Goal: Information Seeking & Learning: Learn about a topic

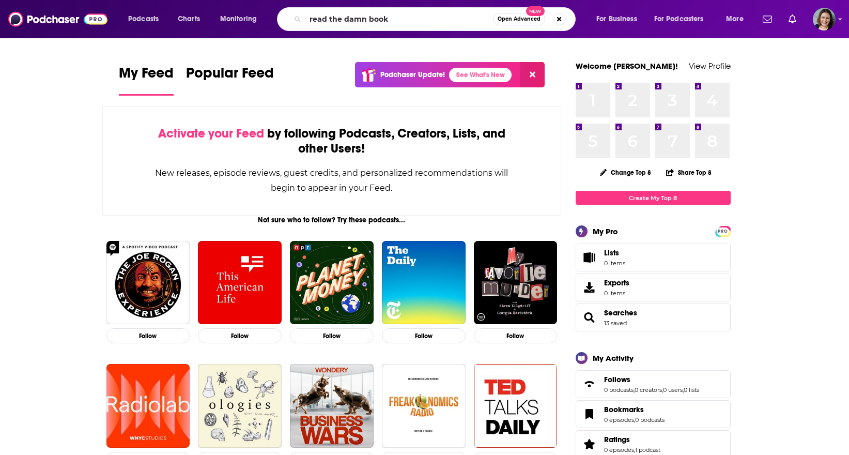
type input "read the damn book"
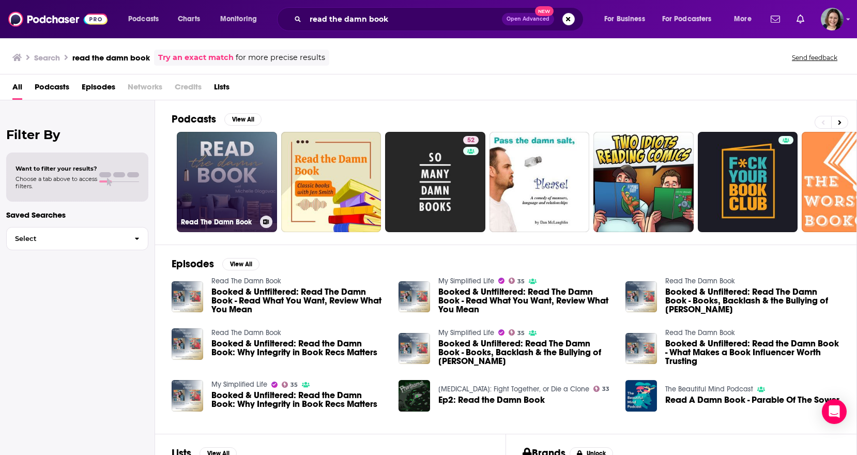
click at [258, 212] on link "Read The Damn Book" at bounding box center [227, 182] width 100 height 100
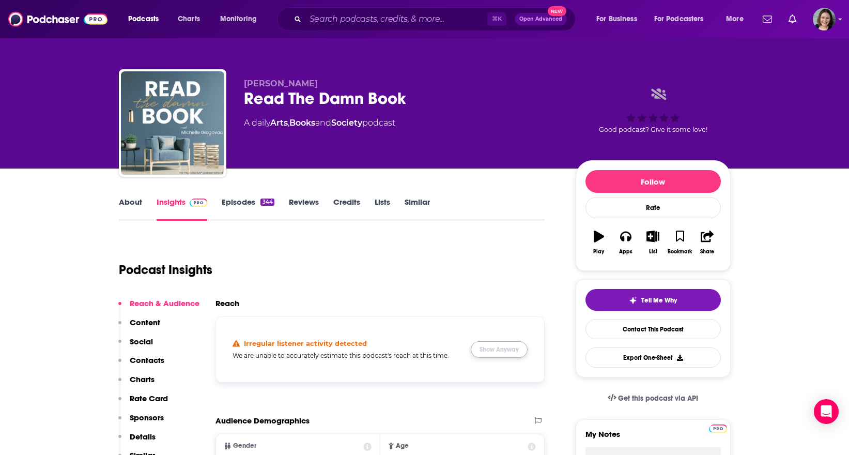
click at [500, 350] on button "Show Anyway" at bounding box center [499, 349] width 57 height 17
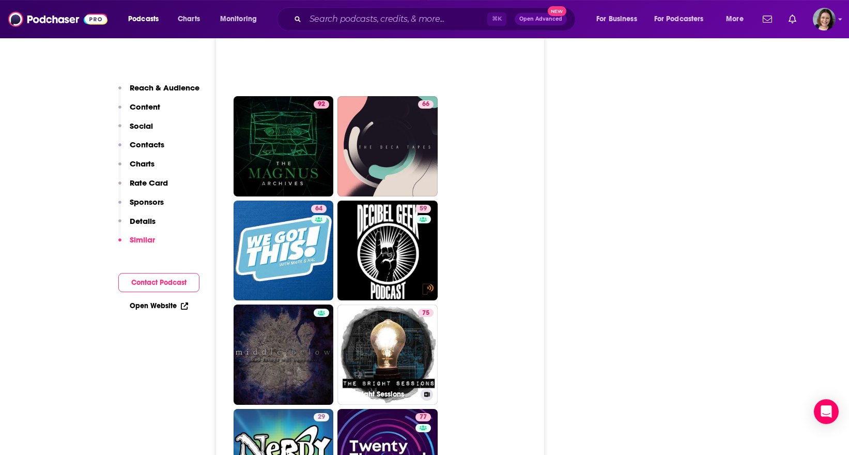
scroll to position [3175, 0]
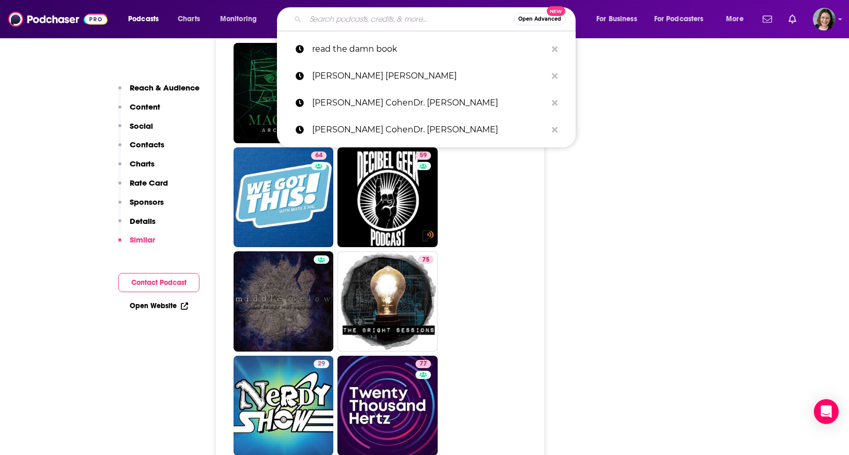
click at [372, 17] on input "Search podcasts, credits, & more..." at bounding box center [409, 19] width 208 height 17
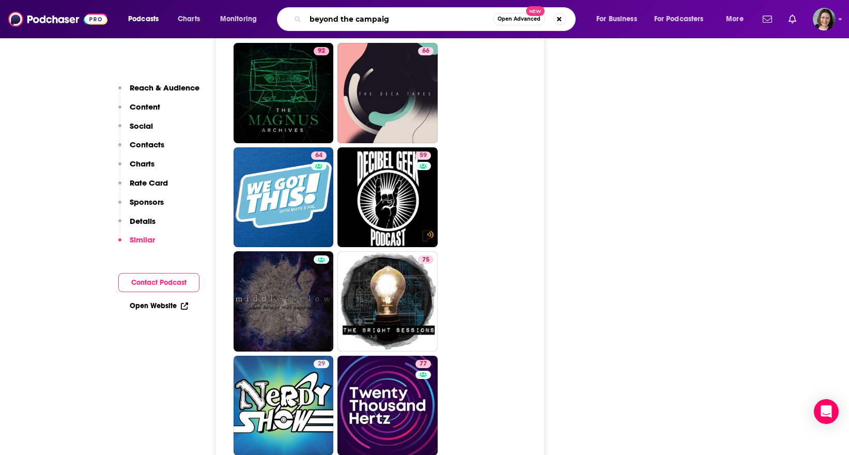
type input "beyond the campaign"
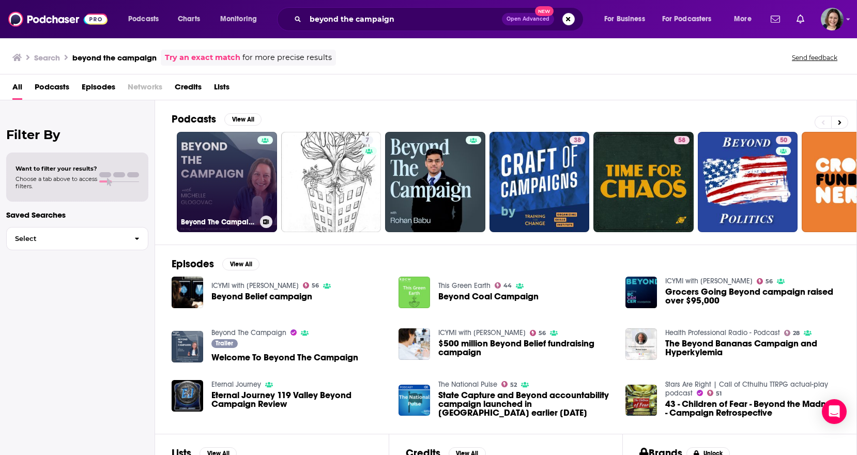
click at [222, 165] on link "Beyond The Campaign" at bounding box center [227, 182] width 100 height 100
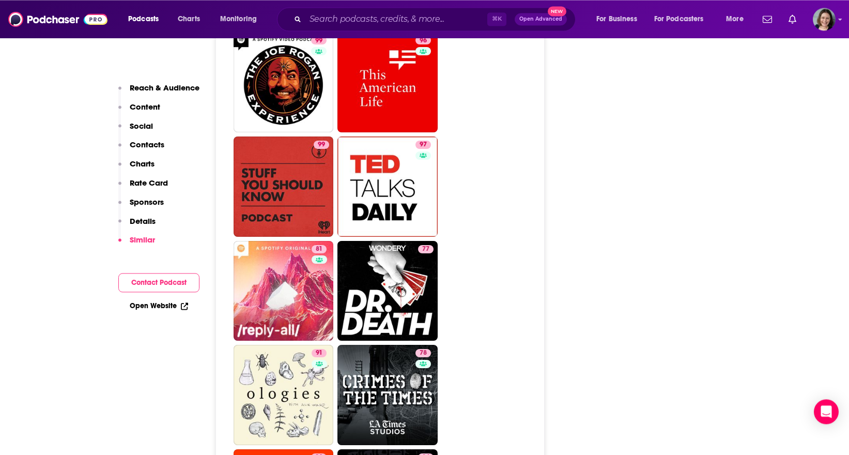
scroll to position [1596, 0]
